Goal: Find contact information: Find contact information

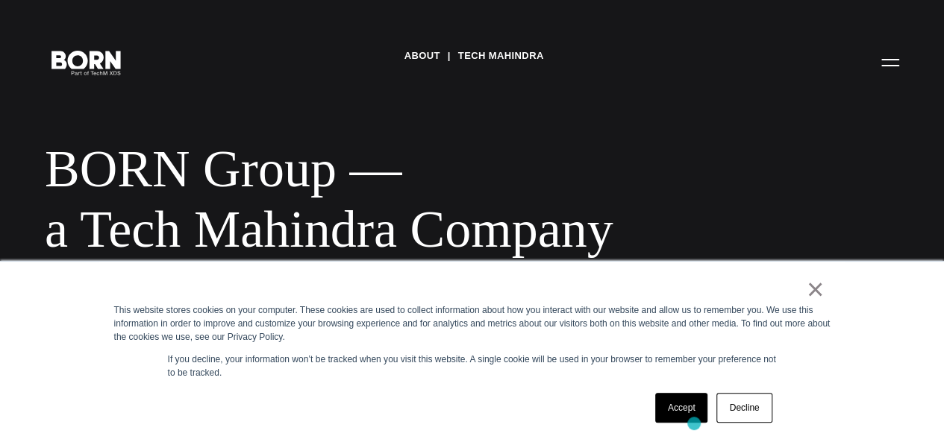
click at [694, 423] on div "Accept Decline" at bounding box center [714, 408] width 126 height 39
click at [688, 404] on link "Accept" at bounding box center [681, 408] width 53 height 30
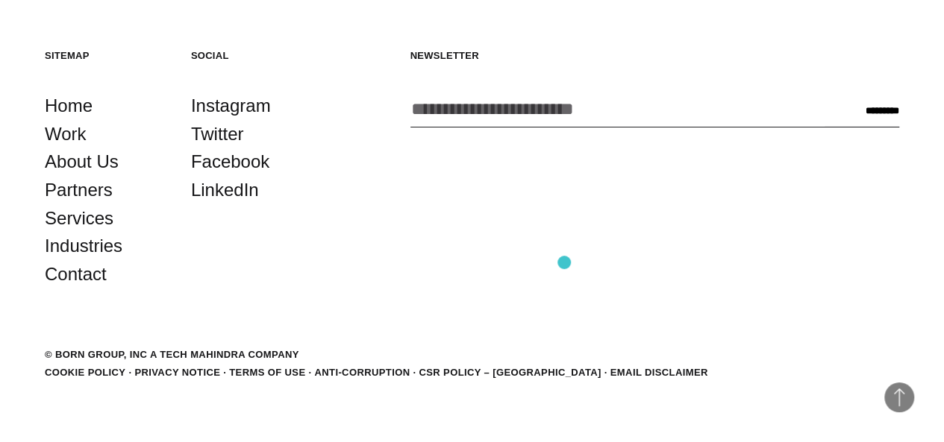
scroll to position [2580, 0]
click at [99, 289] on link "Contact" at bounding box center [76, 274] width 62 height 28
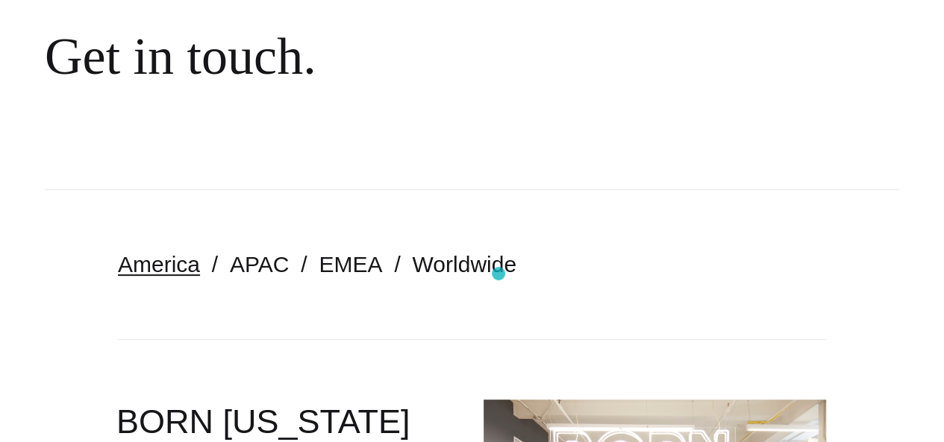
scroll to position [298, 0]
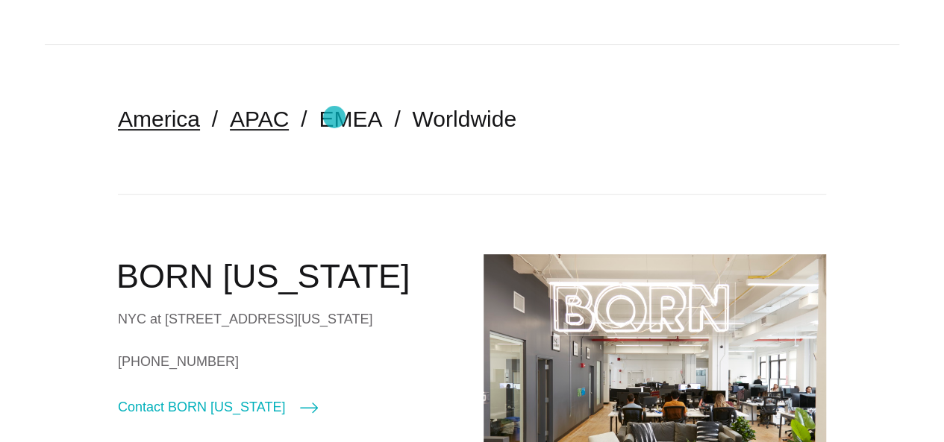
click at [289, 117] on link "APAC" at bounding box center [259, 119] width 59 height 25
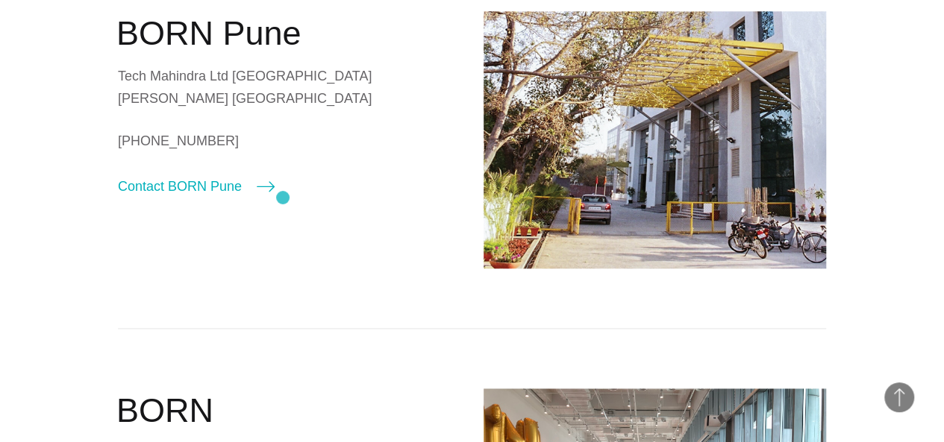
scroll to position [970, 0]
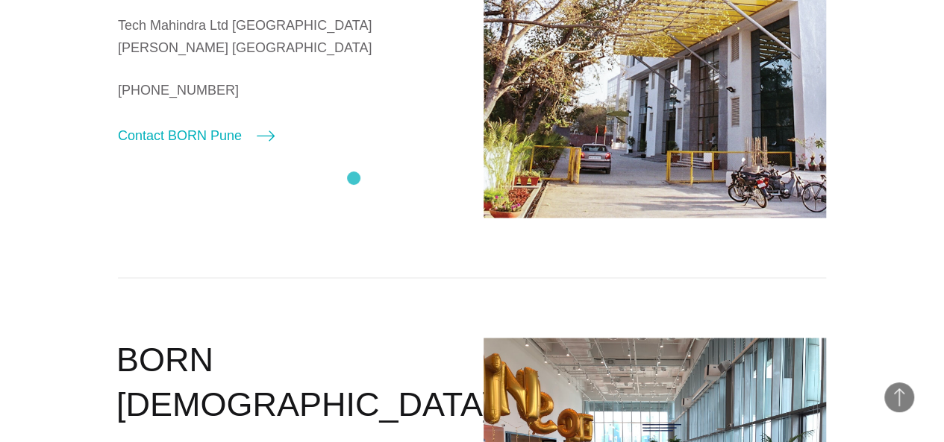
drag, startPoint x: 203, startPoint y: 65, endPoint x: 354, endPoint y: 178, distance: 188.6
click at [354, 59] on div "Tech Mahindra Ltd Plot 4 New Building Phase 3 Hinjewadi Rajiv Gandhi Infotech P…" at bounding box center [289, 36] width 343 height 45
copy div "Tech Mahindra Ltd Plot 4 New Building Phase 3 Hinjewadi Rajiv Gandhi Infotech P…"
click at [266, 59] on div "Tech Mahindra Ltd Plot 4 New Building Phase 3 Hinjewadi Rajiv Gandhi Infotech P…" at bounding box center [289, 36] width 343 height 45
drag, startPoint x: 203, startPoint y: 65, endPoint x: 366, endPoint y: 68, distance: 162.7
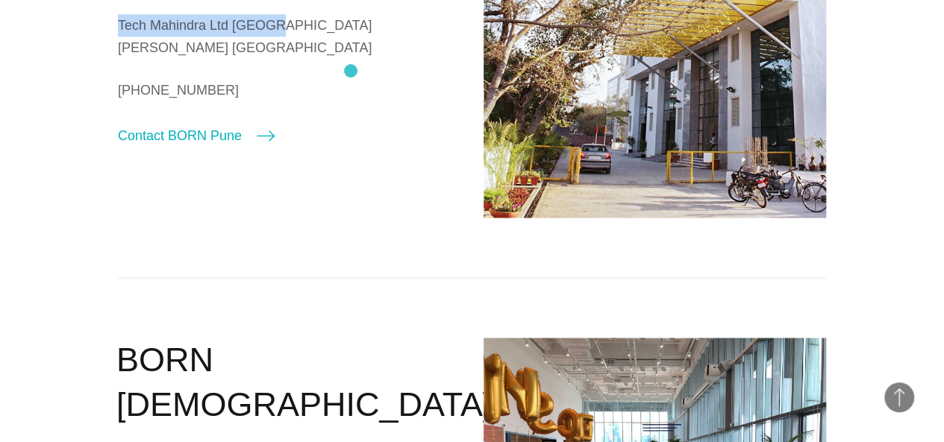
click at [351, 59] on div "Tech Mahindra Ltd Plot 4 New Building Phase 3 Hinjewadi Rajiv Gandhi Infotech P…" at bounding box center [289, 36] width 343 height 45
copy div "Tech Mahindra Ltd Plot 4"
